Goal: Information Seeking & Learning: Find specific fact

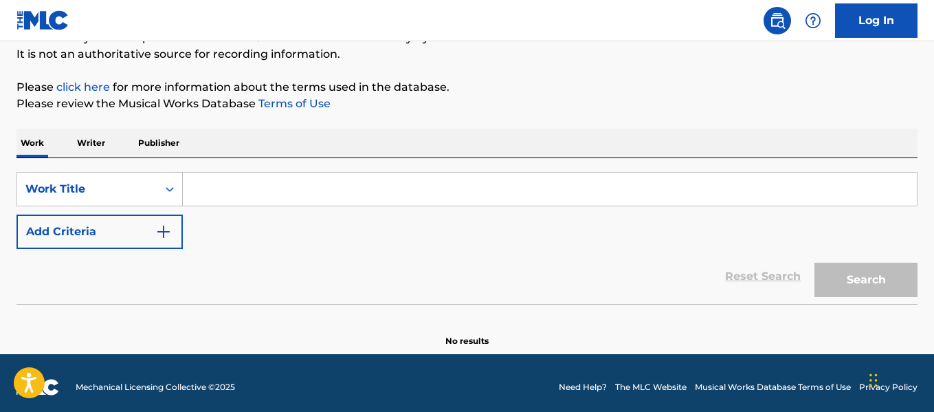
scroll to position [135, 0]
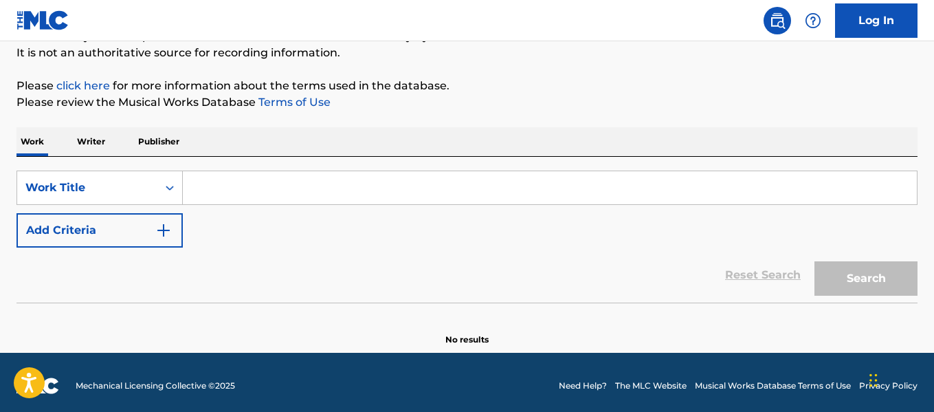
click at [446, 190] on input "Search Form" at bounding box center [550, 187] width 734 height 33
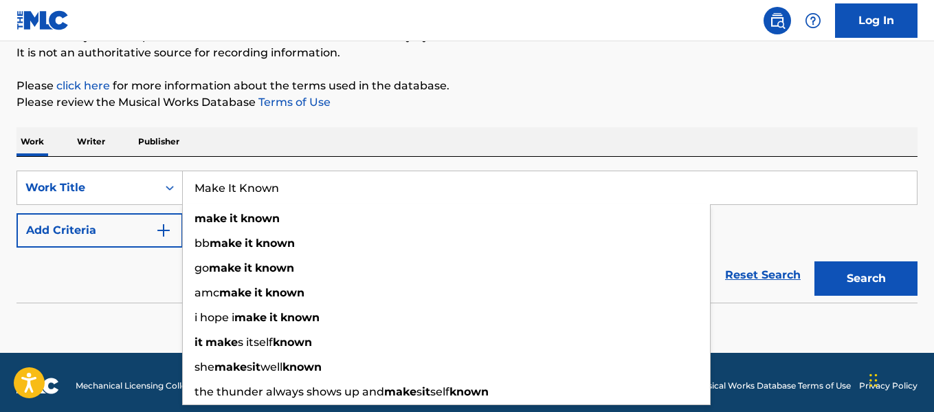
type input "Make It Known"
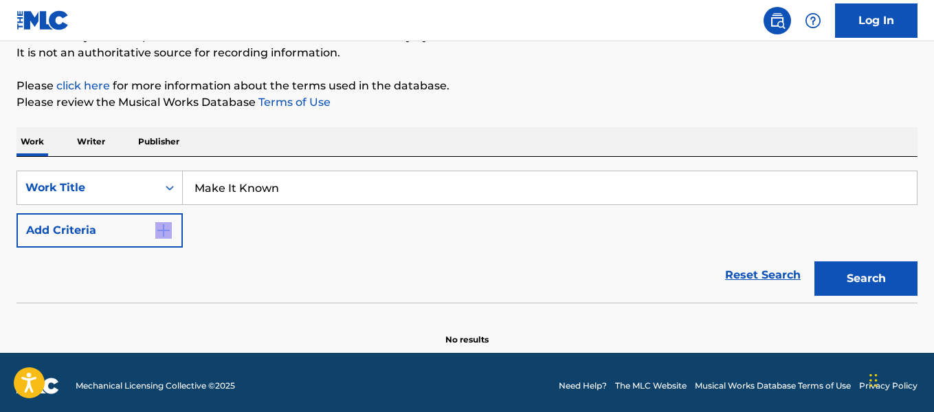
drag, startPoint x: 72, startPoint y: 270, endPoint x: 111, endPoint y: 239, distance: 49.9
click at [111, 239] on form "SearchWithCriteriaf3c76d0d-73aa-43f2-bb0e-486799bb6138 Work Title Make It Known…" at bounding box center [467, 237] width 901 height 132
click at [111, 239] on button "Add Criteria" at bounding box center [100, 230] width 166 height 34
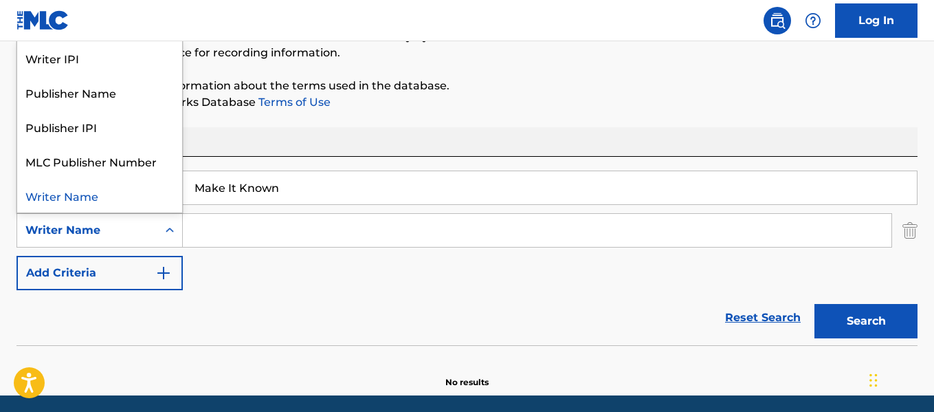
click at [122, 230] on div "Writer Name" at bounding box center [87, 230] width 124 height 17
click at [111, 85] on div "Publisher Name" at bounding box center [99, 92] width 165 height 34
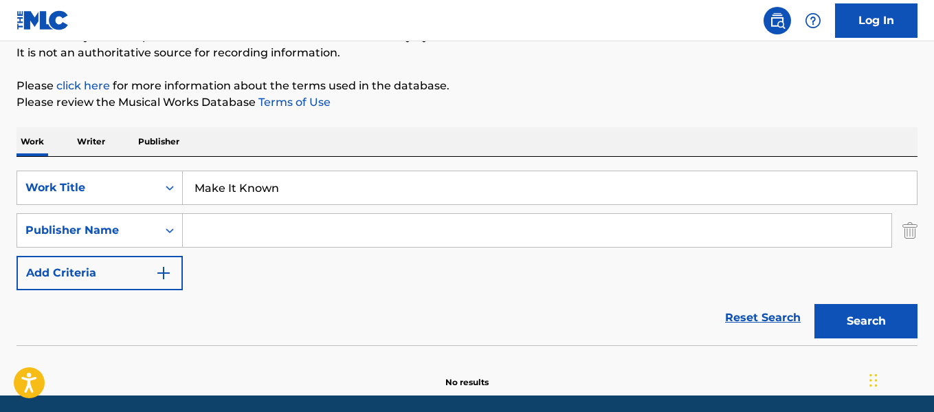
click at [263, 239] on input "Search Form" at bounding box center [537, 230] width 709 height 33
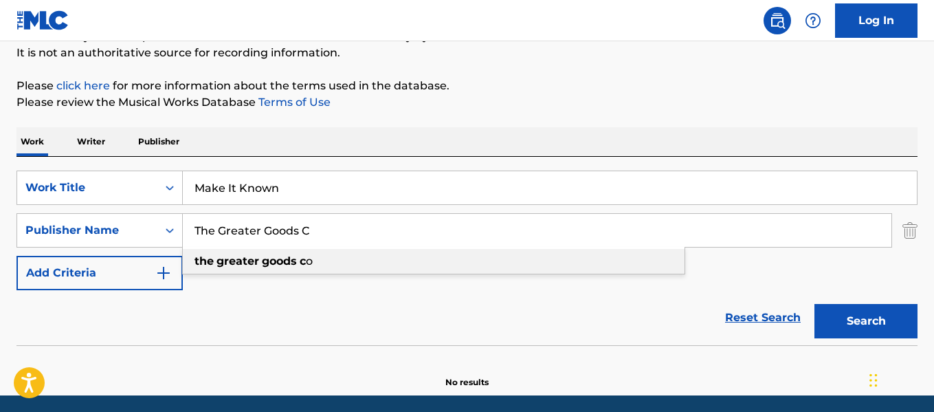
click at [358, 256] on div "the greater goods c o" at bounding box center [434, 261] width 502 height 25
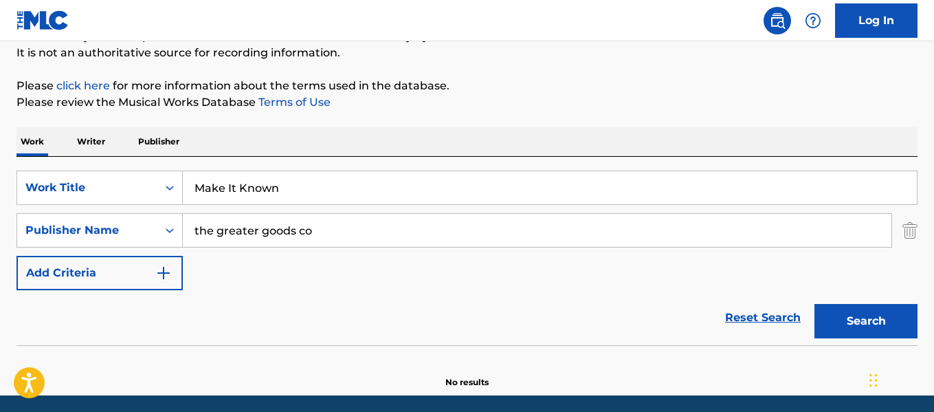
click at [856, 314] on button "Search" at bounding box center [866, 321] width 103 height 34
click at [494, 224] on input "the greater goods co" at bounding box center [537, 230] width 709 height 33
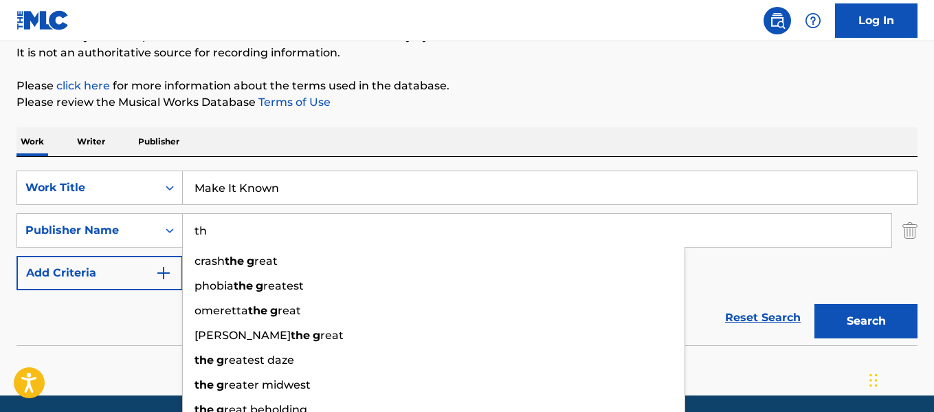
type input "t"
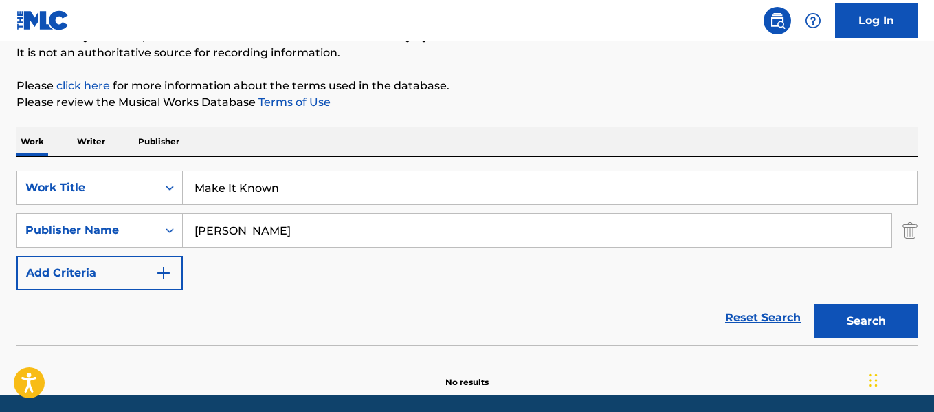
type input "[PERSON_NAME]"
click at [815, 304] on button "Search" at bounding box center [866, 321] width 103 height 34
click at [140, 227] on div "Publisher Name" at bounding box center [87, 230] width 124 height 17
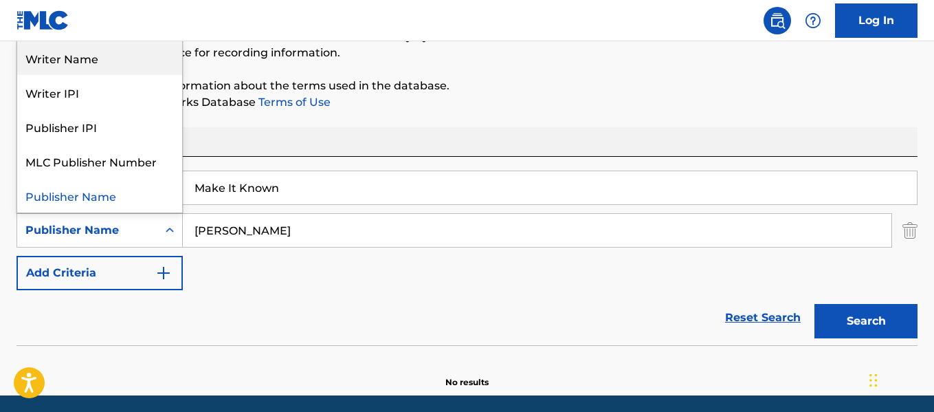
click at [162, 63] on div "Writer Name" at bounding box center [99, 58] width 165 height 34
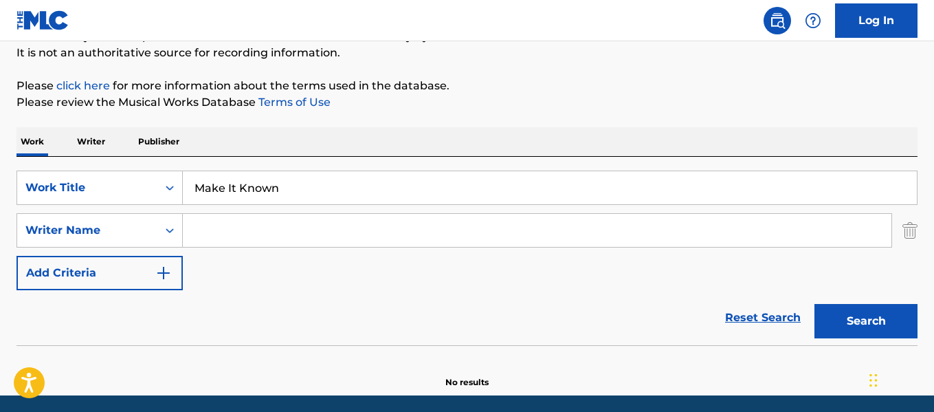
click at [271, 243] on input "Search Form" at bounding box center [537, 230] width 709 height 33
click at [271, 243] on input "S" at bounding box center [537, 230] width 709 height 33
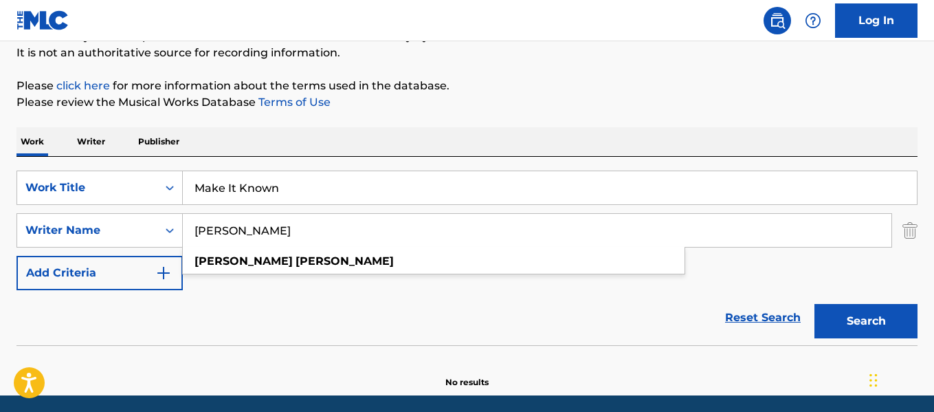
type input "[PERSON_NAME]"
click at [815, 304] on button "Search" at bounding box center [866, 321] width 103 height 34
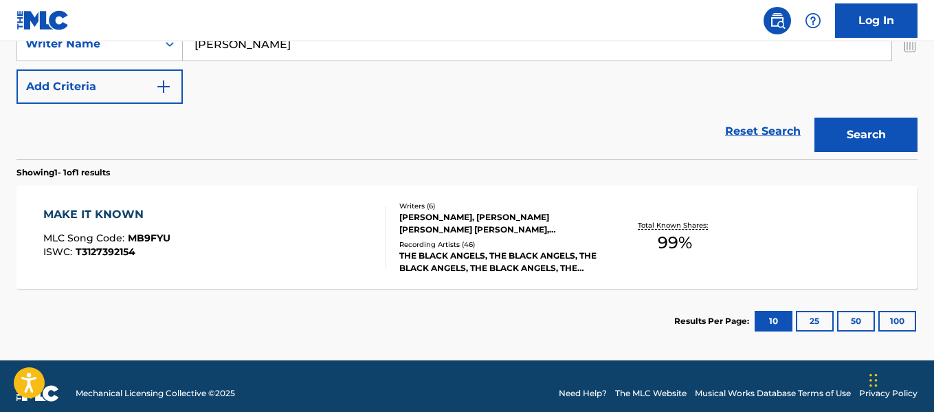
scroll to position [322, 0]
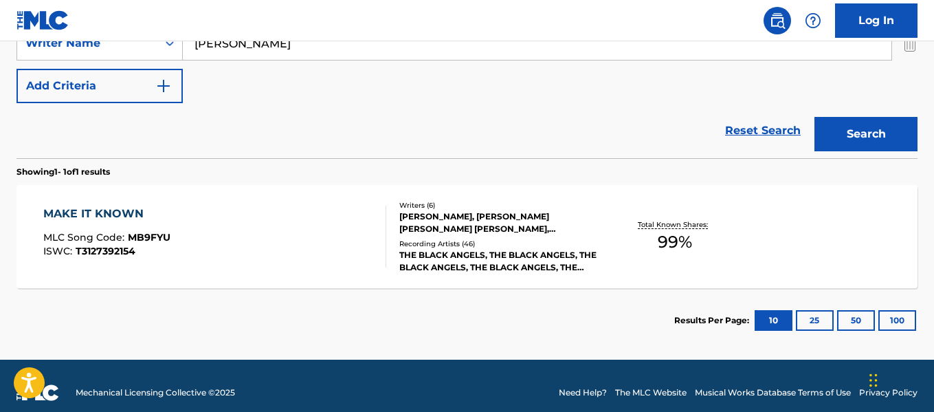
click at [120, 207] on div "MAKE IT KNOWN" at bounding box center [106, 214] width 127 height 17
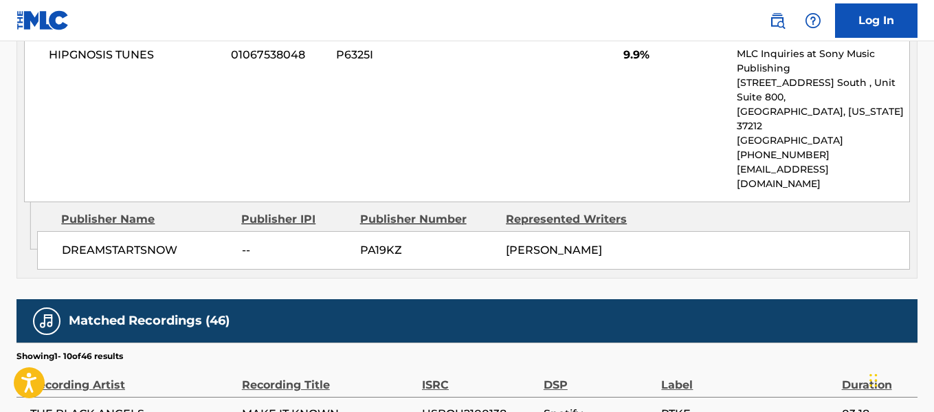
scroll to position [1635, 0]
